Goal: Purchase product/service

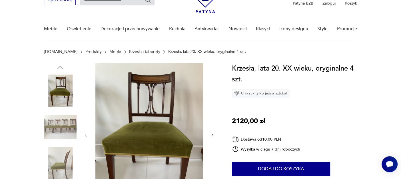
scroll to position [85, 0]
